Goal: Task Accomplishment & Management: Use online tool/utility

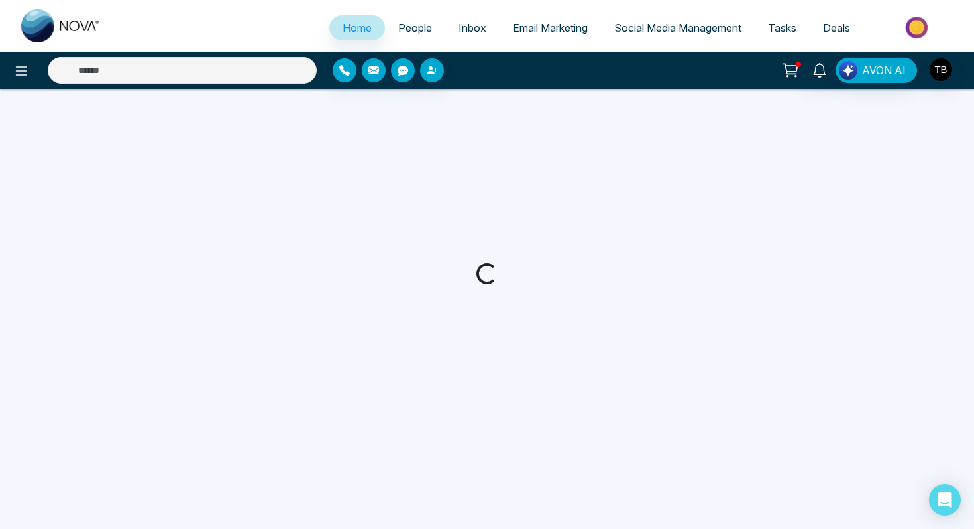
select select "*"
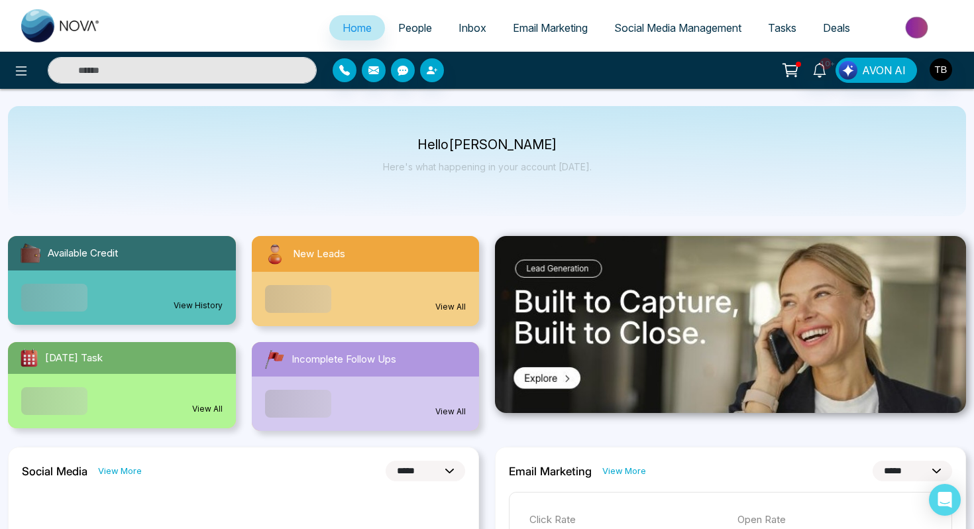
click at [412, 31] on span "People" at bounding box center [415, 27] width 34 height 13
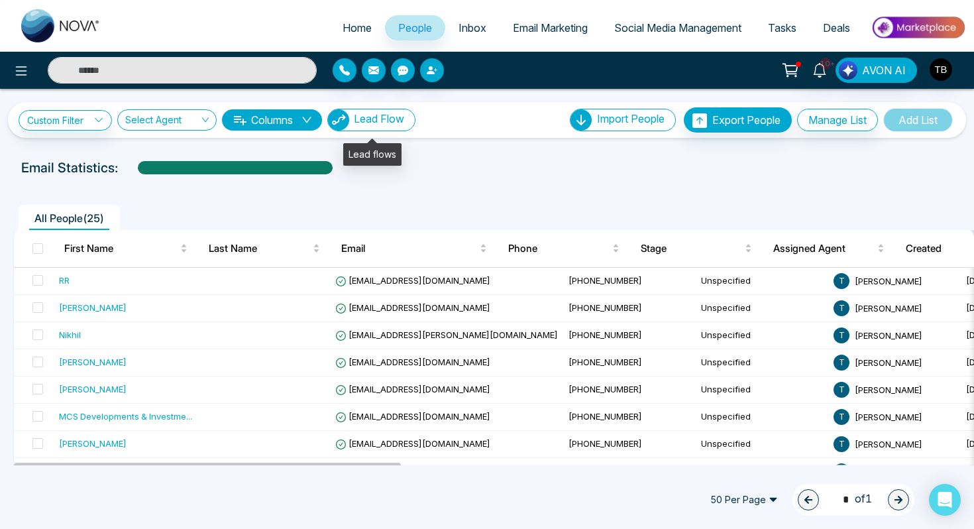
click at [394, 128] on button "Lead Flow" at bounding box center [371, 120] width 88 height 23
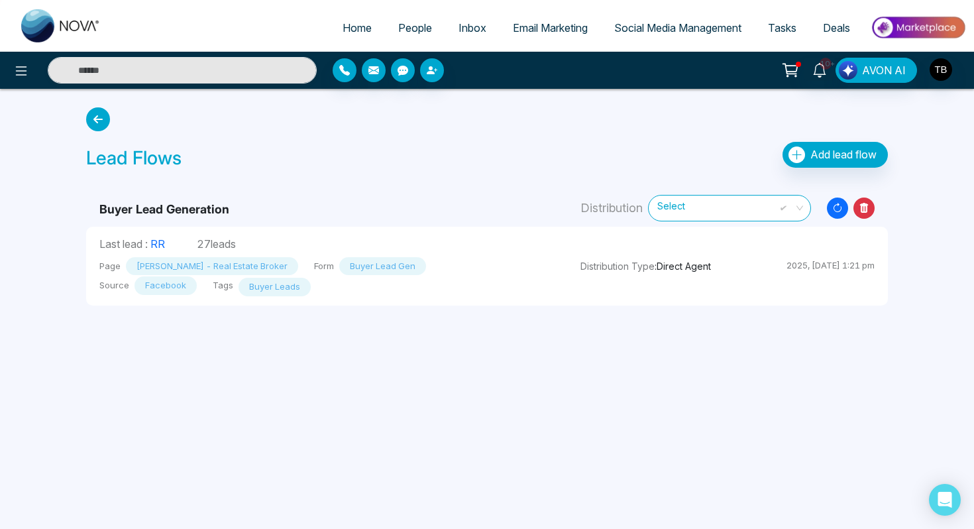
click at [831, 208] on icon "Resync Leads" at bounding box center [837, 208] width 21 height 21
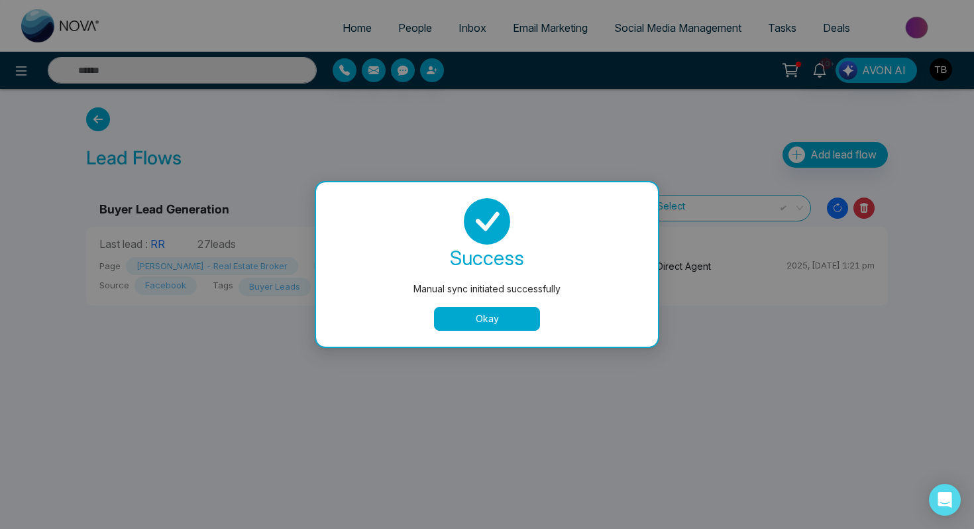
click at [536, 320] on button "Okay" at bounding box center [487, 319] width 106 height 24
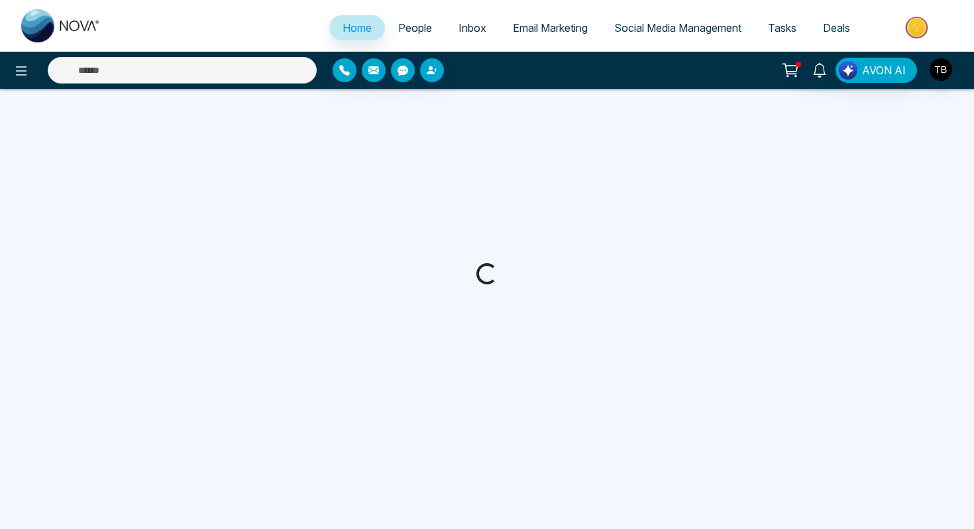
select select "*"
